Goal: Task Accomplishment & Management: Use online tool/utility

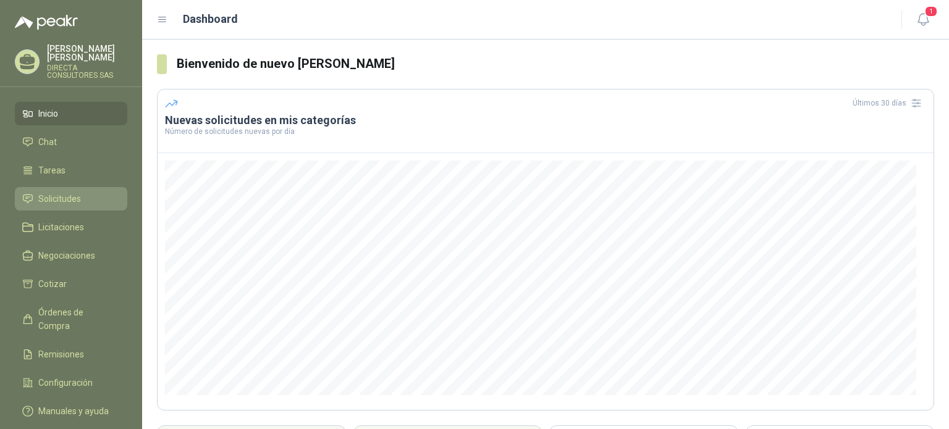
click at [48, 192] on span "Solicitudes" at bounding box center [59, 199] width 43 height 14
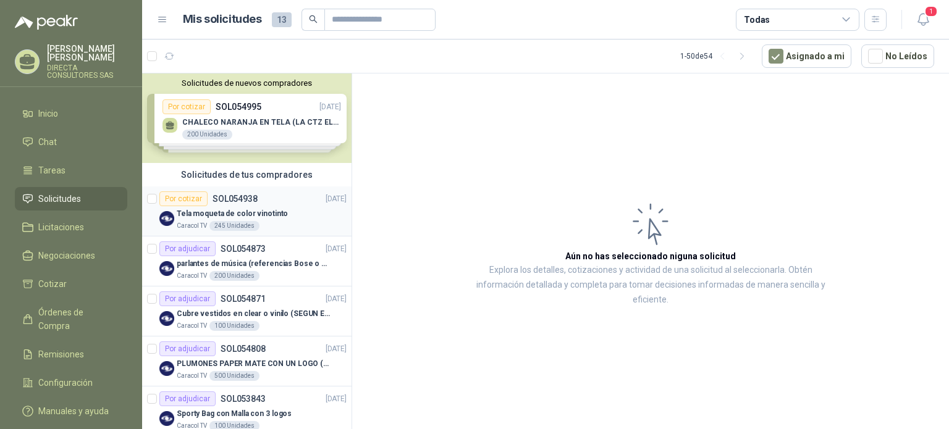
click at [195, 196] on div "Por cotizar" at bounding box center [183, 198] width 48 height 15
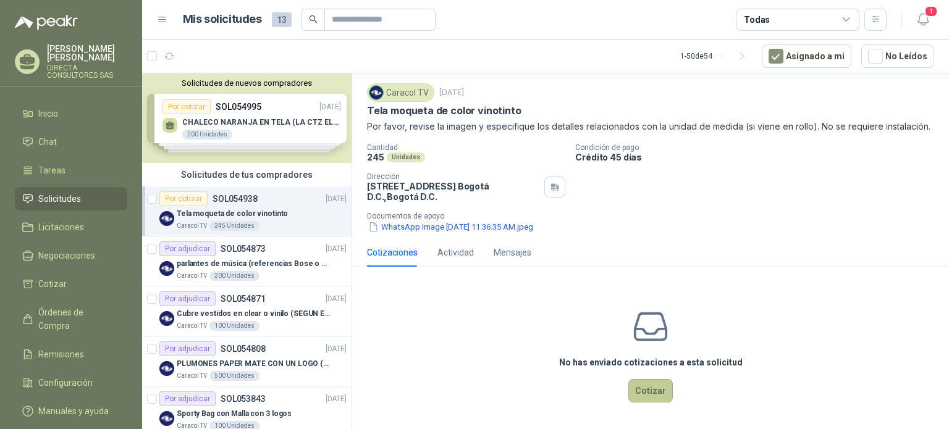
click at [650, 389] on button "Cotizar" at bounding box center [650, 390] width 44 height 23
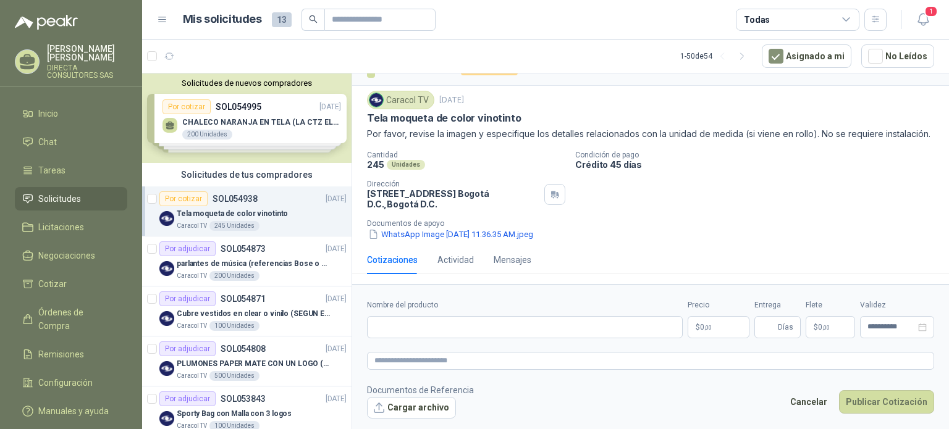
scroll to position [36, 0]
click at [409, 402] on button "Cargar archivo" at bounding box center [411, 408] width 89 height 22
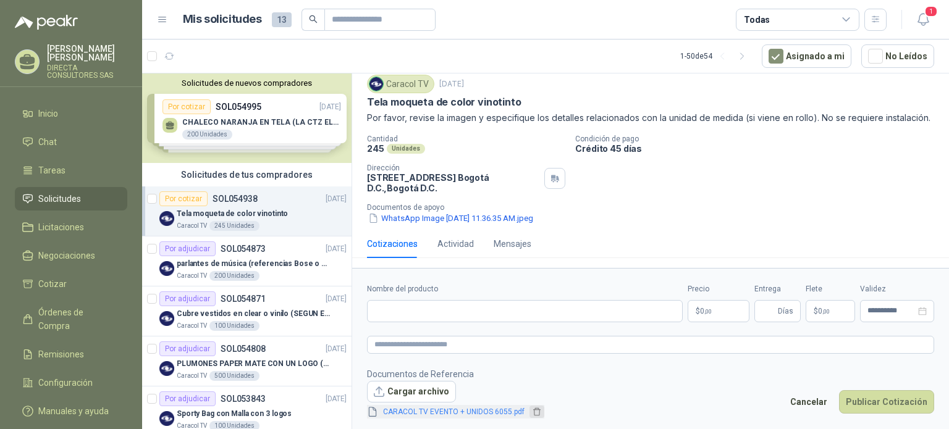
click at [533, 412] on icon "delete" at bounding box center [536, 412] width 9 height 9
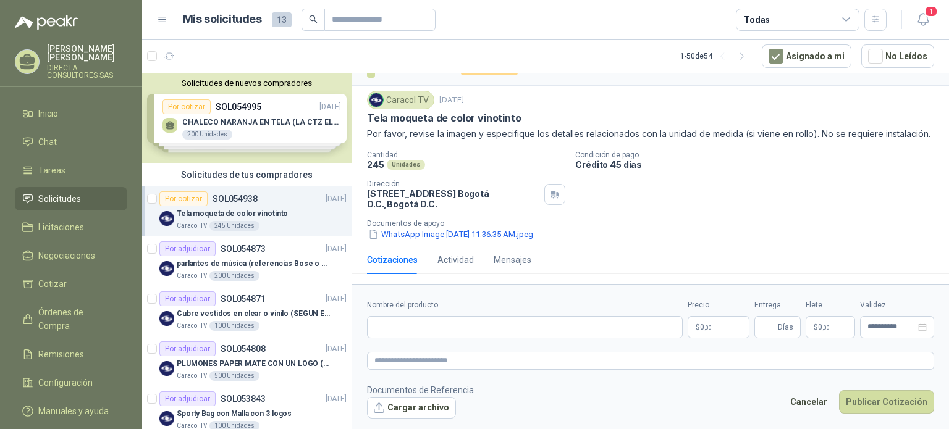
scroll to position [36, 0]
